Goal: Transaction & Acquisition: Book appointment/travel/reservation

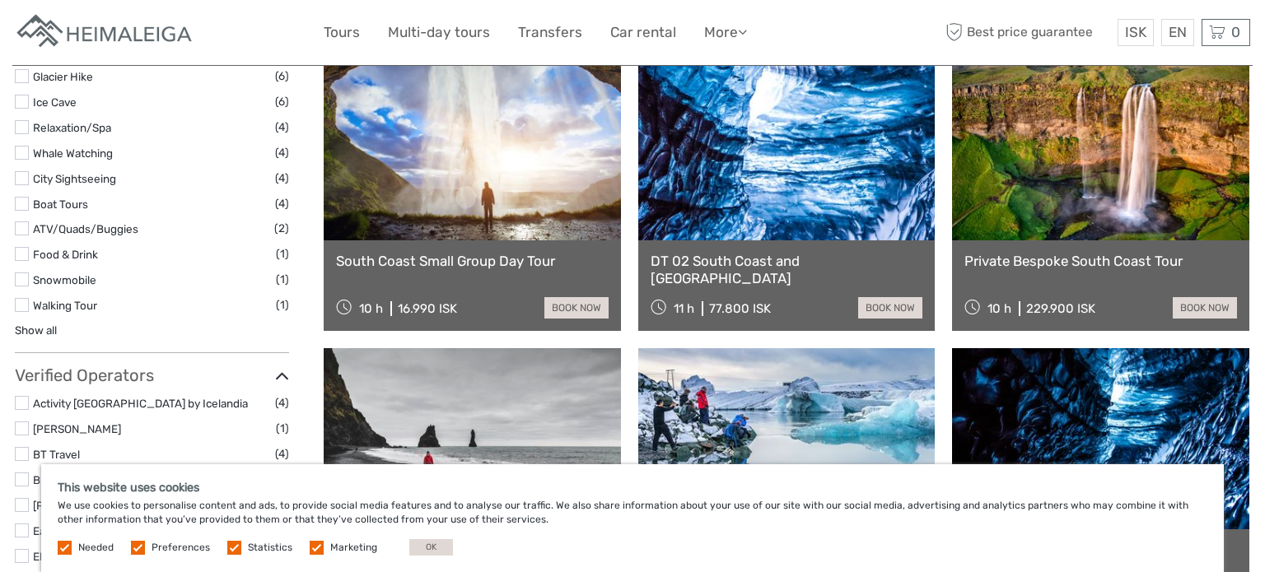
scroll to position [1366, 0]
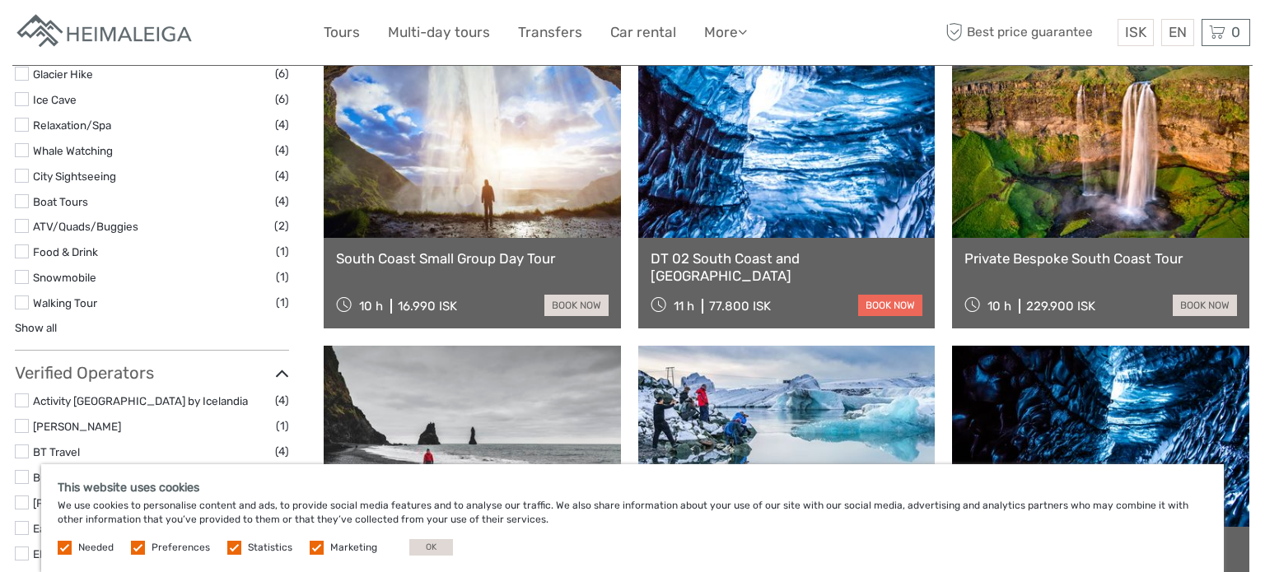
click at [895, 301] on link "book now" at bounding box center [890, 305] width 64 height 21
